Goal: Task Accomplishment & Management: Use online tool/utility

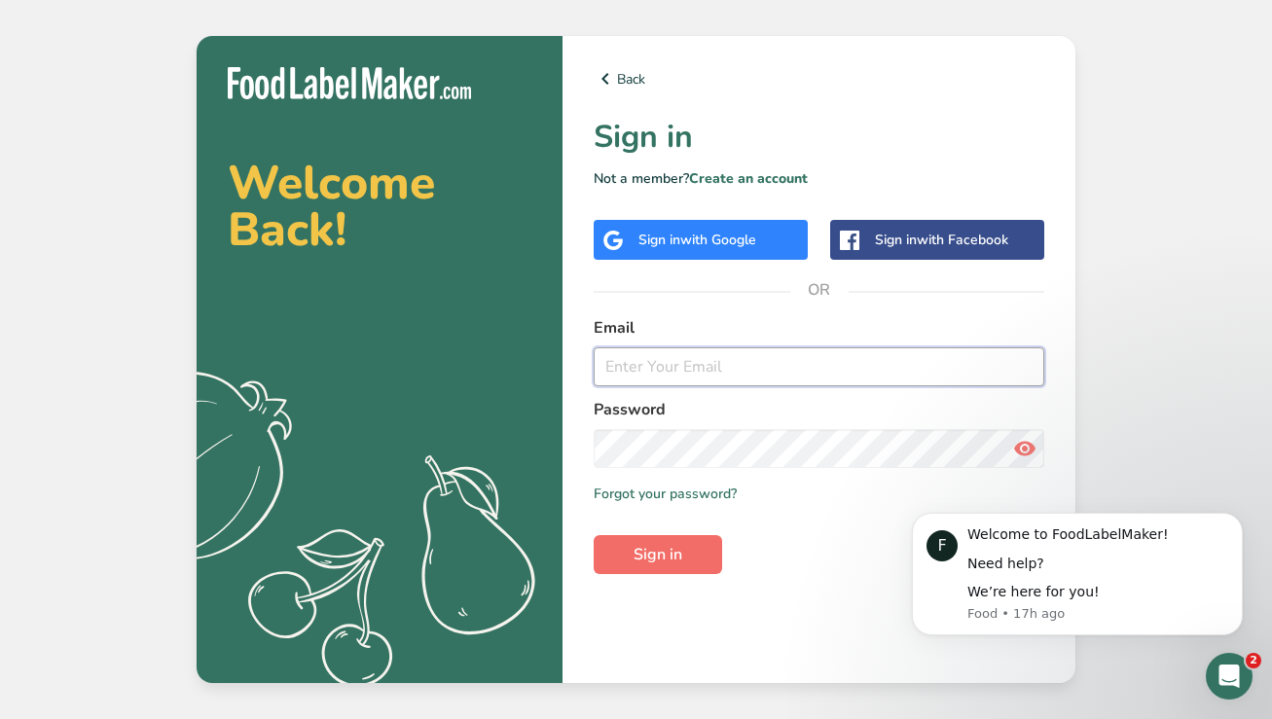
type input "[EMAIL_ADDRESS][DOMAIN_NAME]"
click at [677, 555] on span "Sign in" at bounding box center [658, 554] width 49 height 23
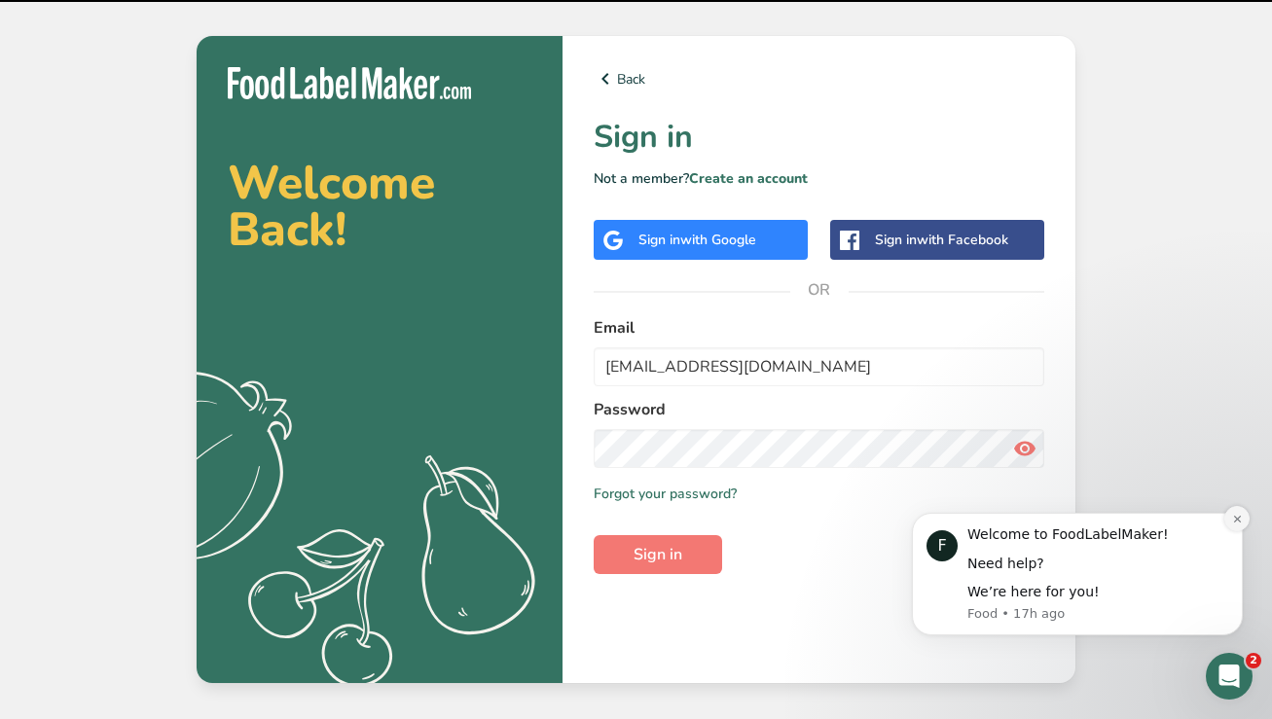
click at [1233, 522] on icon "Dismiss notification" at bounding box center [1237, 519] width 11 height 11
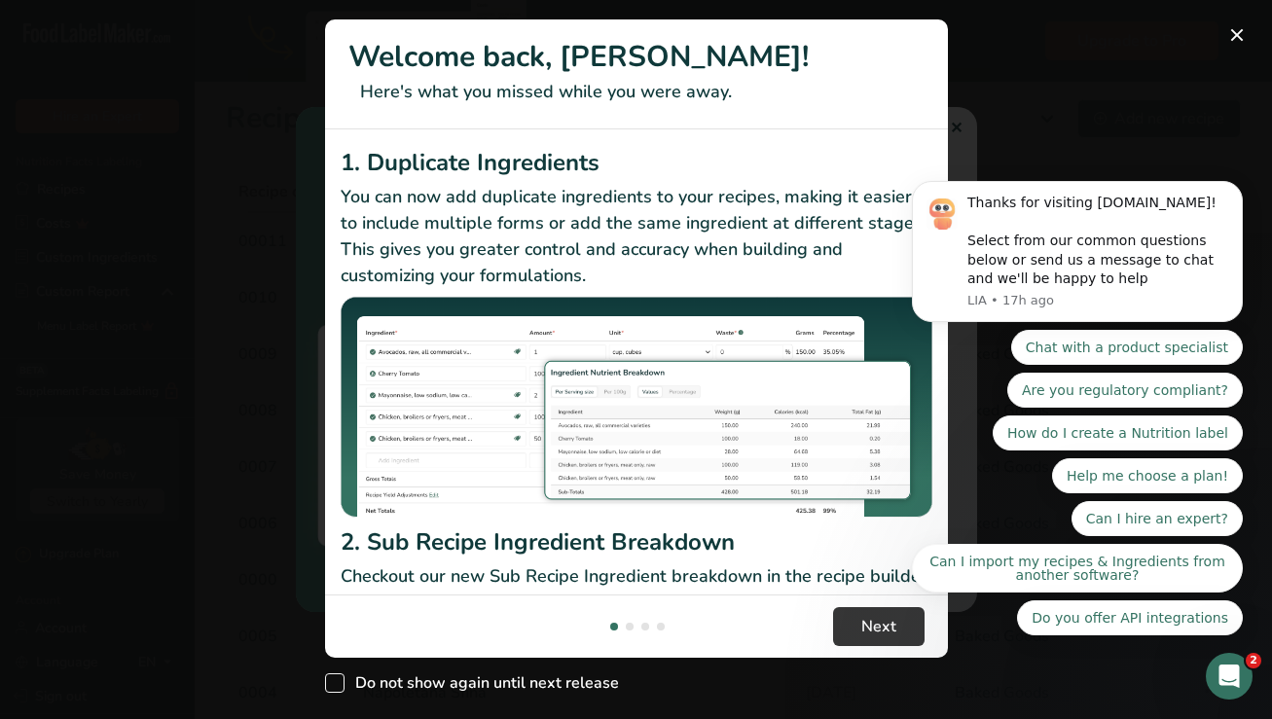
click at [345, 687] on span "Do not show again until next release" at bounding box center [482, 683] width 275 height 19
click at [338, 687] on input "Do not show again until next release" at bounding box center [331, 684] width 13 height 13
checkbox input "true"
click html "Thanks for visiting [DOMAIN_NAME]! Select from our common questions below or se…"
click at [873, 628] on span "Next" at bounding box center [878, 626] width 35 height 23
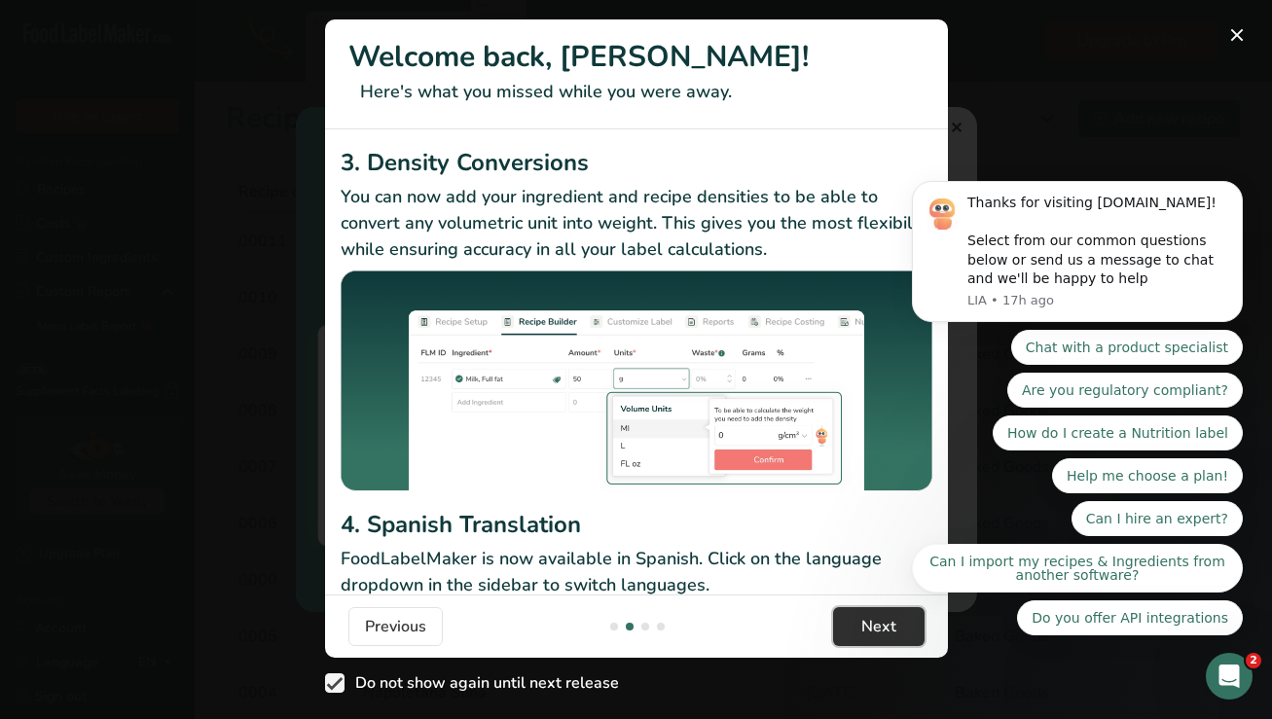
click at [873, 628] on span "Next" at bounding box center [878, 626] width 35 height 23
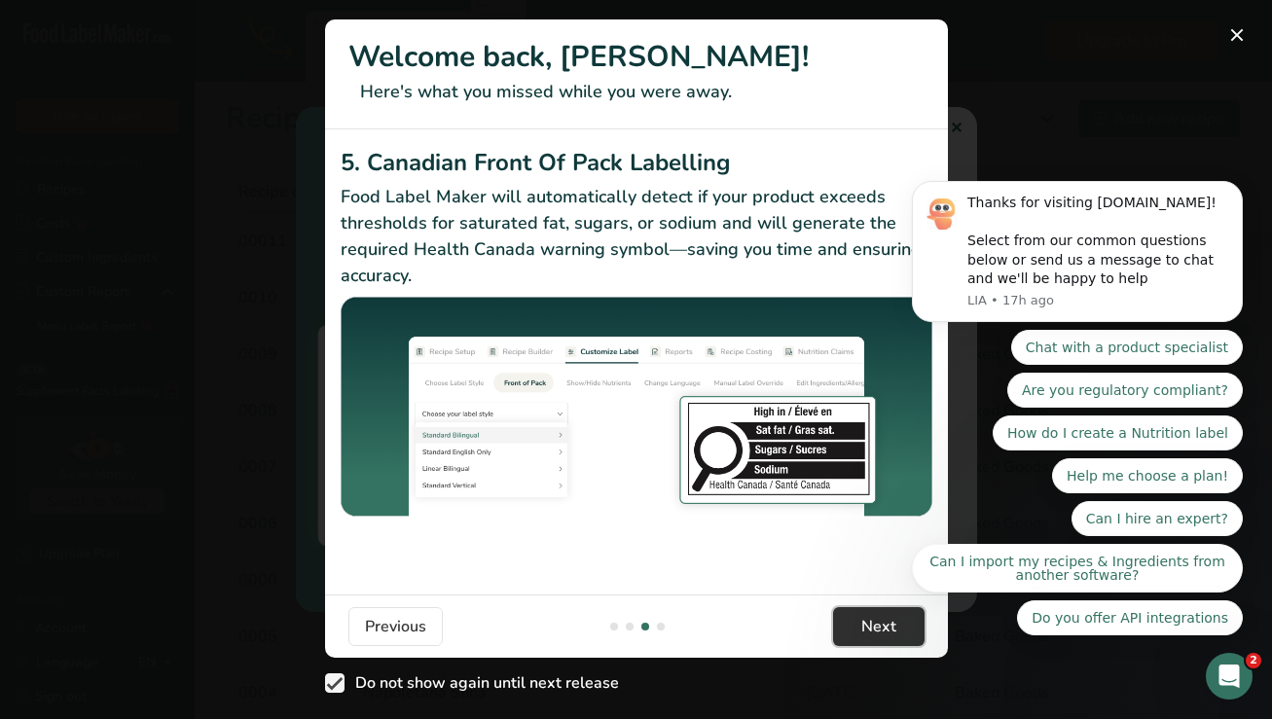
click at [873, 628] on span "Next" at bounding box center [878, 626] width 35 height 23
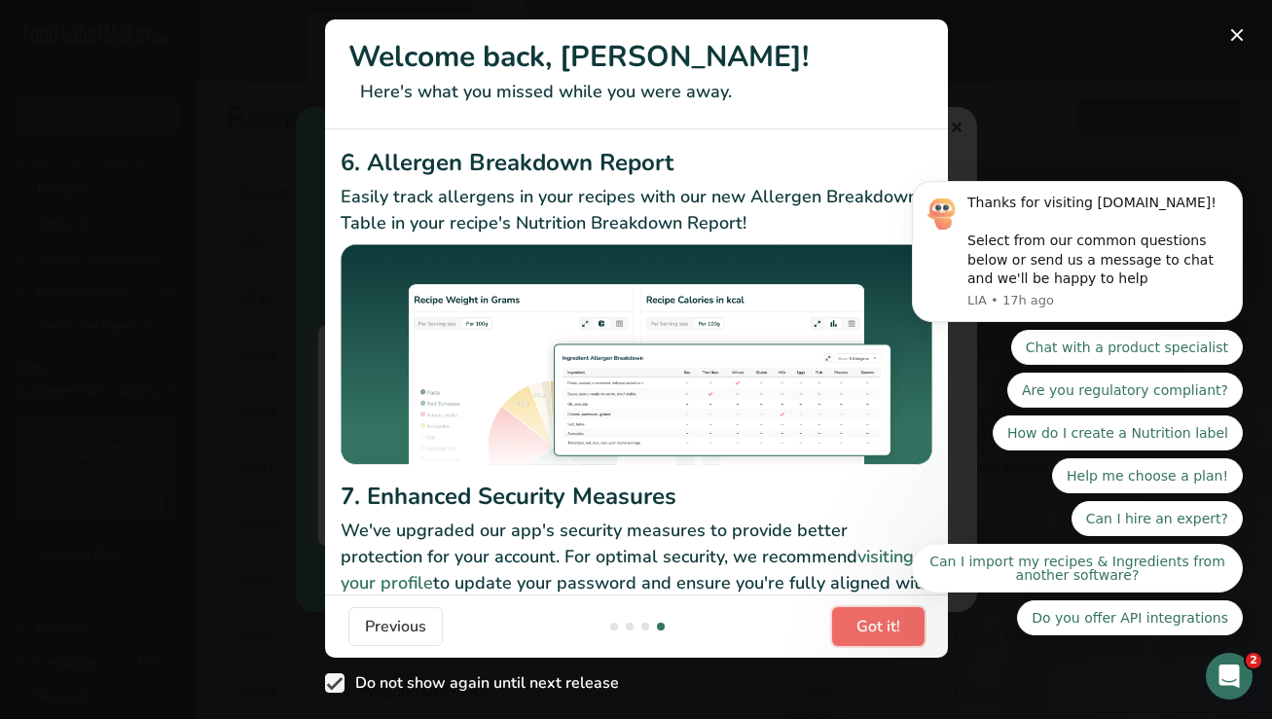
click at [873, 628] on span "Got it!" at bounding box center [879, 626] width 44 height 23
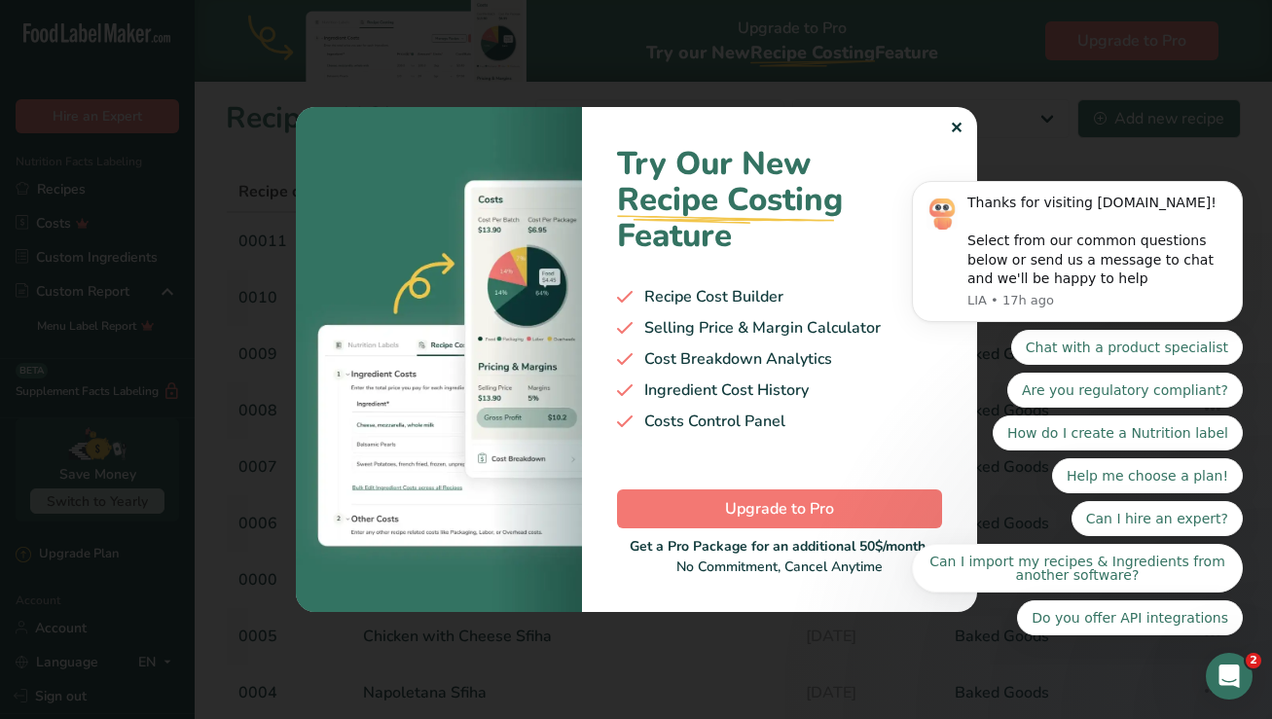
click at [945, 130] on body "Thanks for visiting [DOMAIN_NAME]! Select from our common questions below or se…" at bounding box center [1078, 256] width 374 height 805
click at [948, 127] on body "Thanks for visiting [DOMAIN_NAME]! Select from our common questions below or se…" at bounding box center [1078, 256] width 374 height 805
click at [941, 128] on body "Thanks for visiting [DOMAIN_NAME]! Select from our common questions below or se…" at bounding box center [1078, 256] width 374 height 805
click at [1132, 95] on body "Thanks for visiting [DOMAIN_NAME]! Select from our common questions below or se…" at bounding box center [1078, 256] width 374 height 805
click at [1245, 671] on div "Open Intercom Messenger" at bounding box center [1229, 676] width 64 height 64
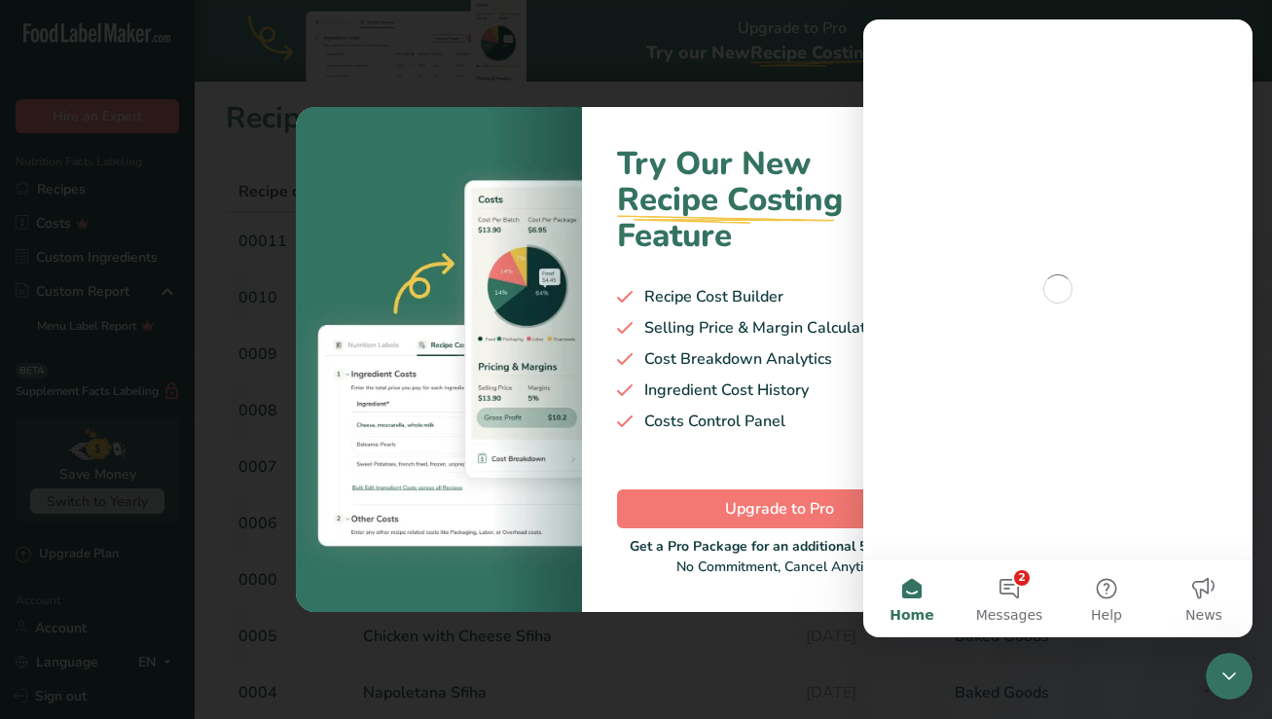
scroll to position [0, 0]
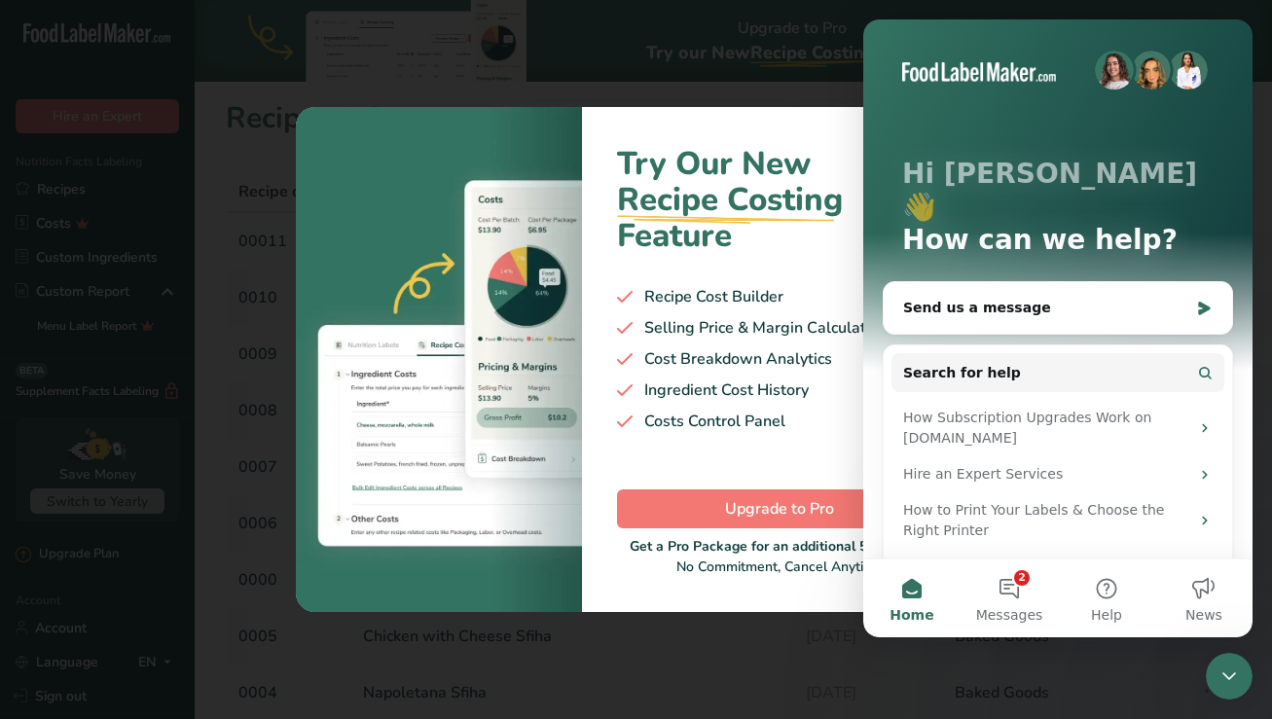
click at [1245, 662] on div "Close Intercom Messenger" at bounding box center [1229, 676] width 47 height 47
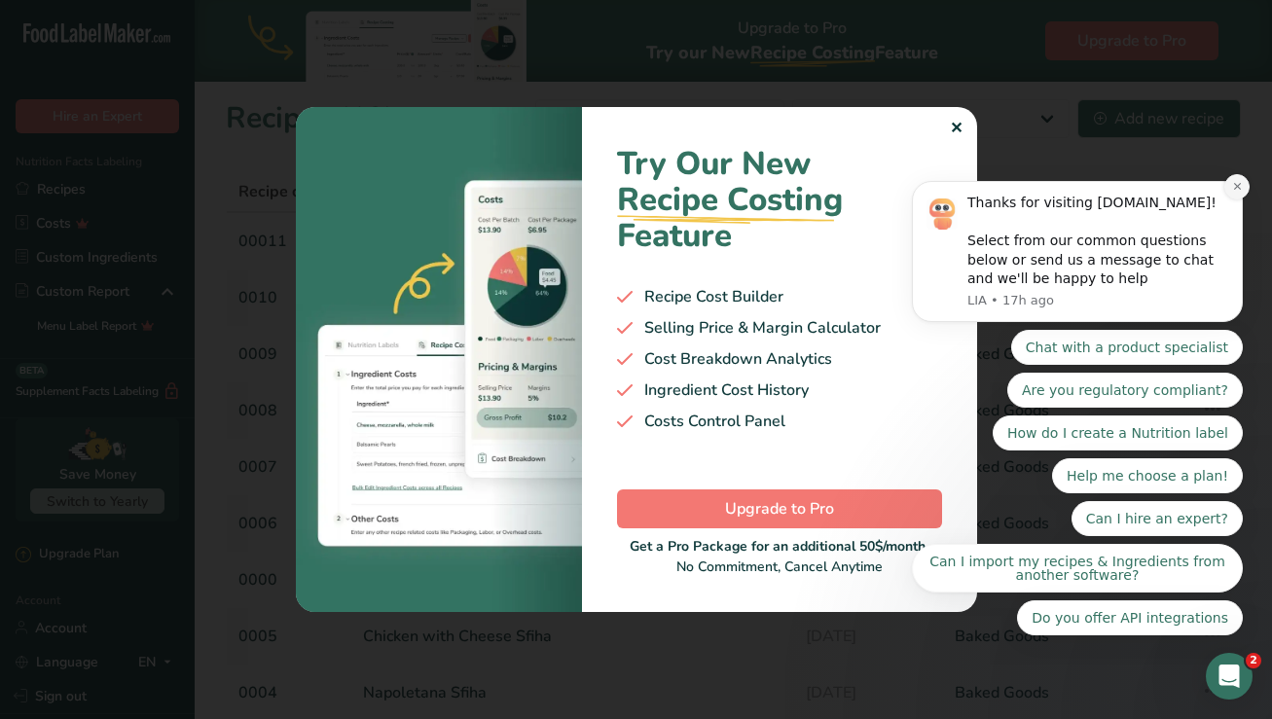
click at [1242, 189] on icon "Dismiss notification" at bounding box center [1237, 186] width 11 height 11
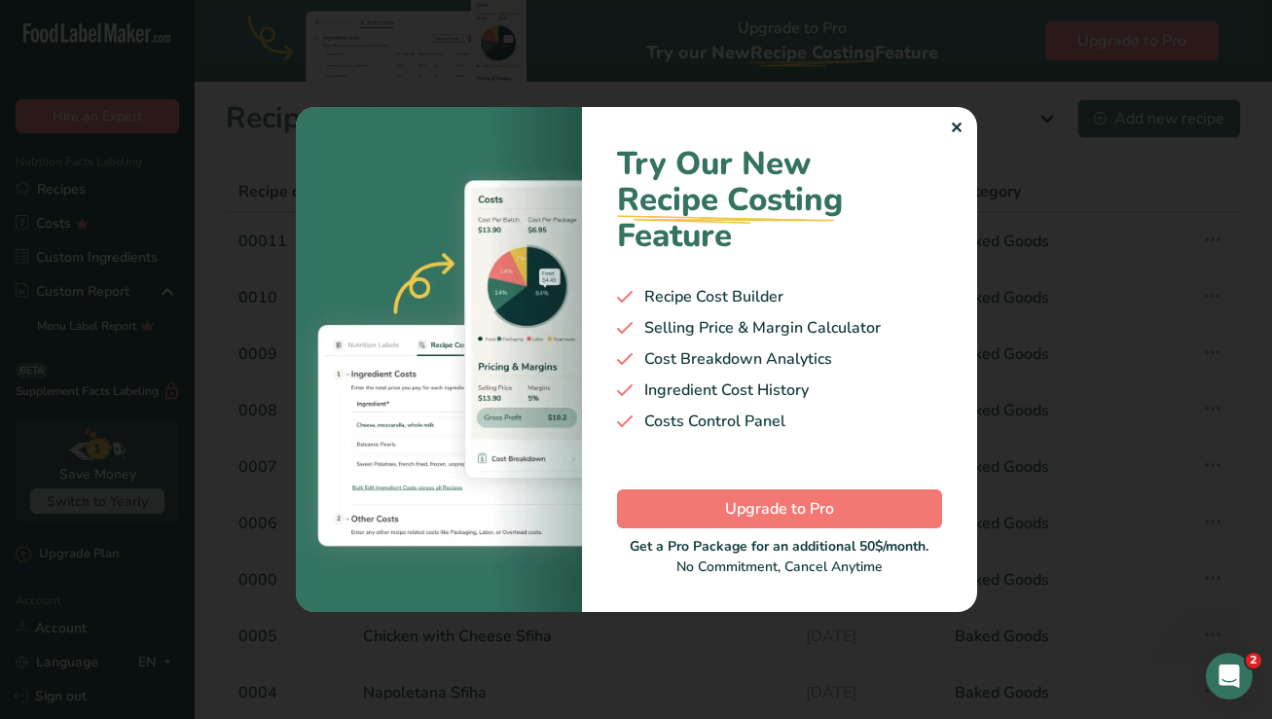
click at [959, 129] on div "✕" at bounding box center [956, 128] width 13 height 23
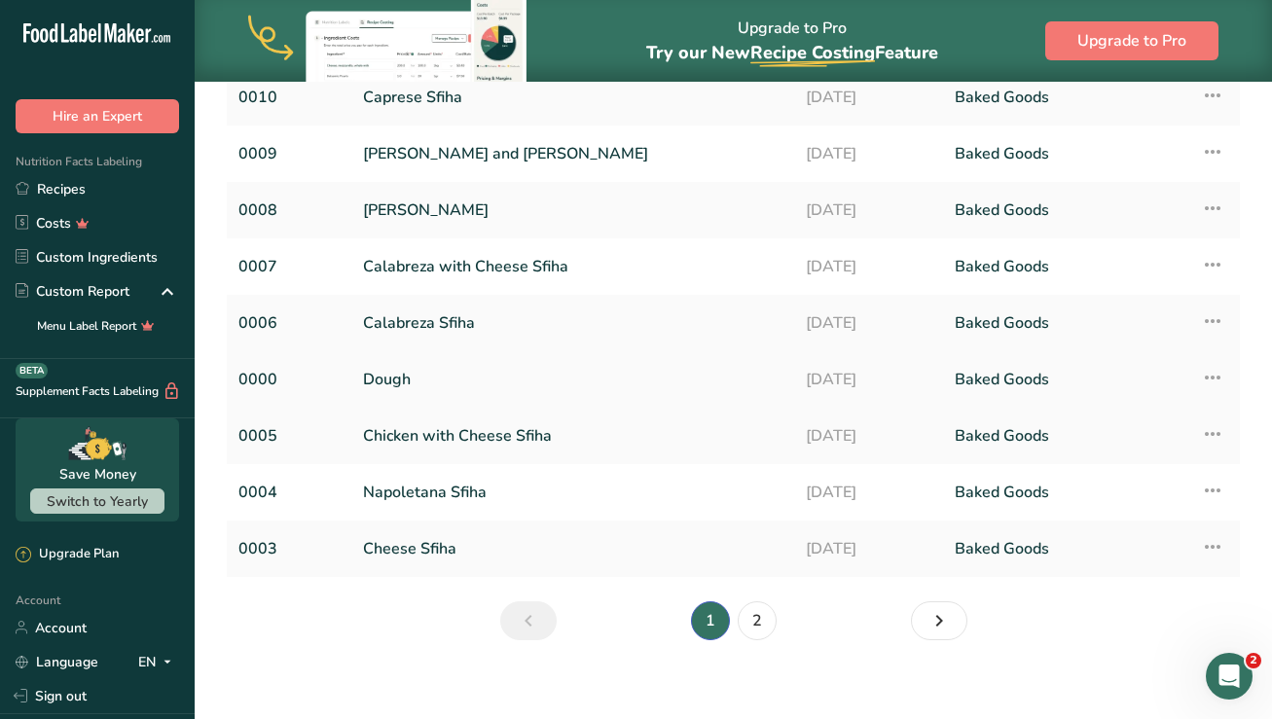
scroll to position [215, 0]
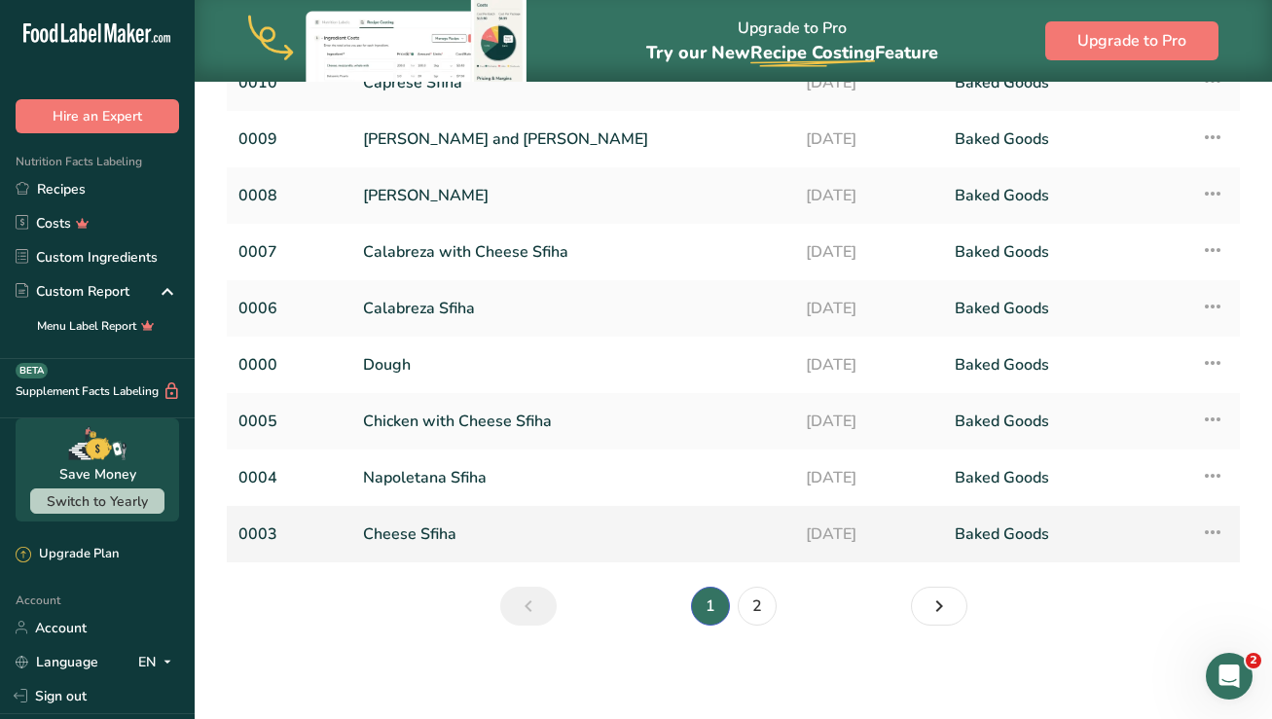
click at [507, 531] on link "Cheese Sfiha" at bounding box center [573, 534] width 420 height 41
